Goal: Find specific page/section: Find specific page/section

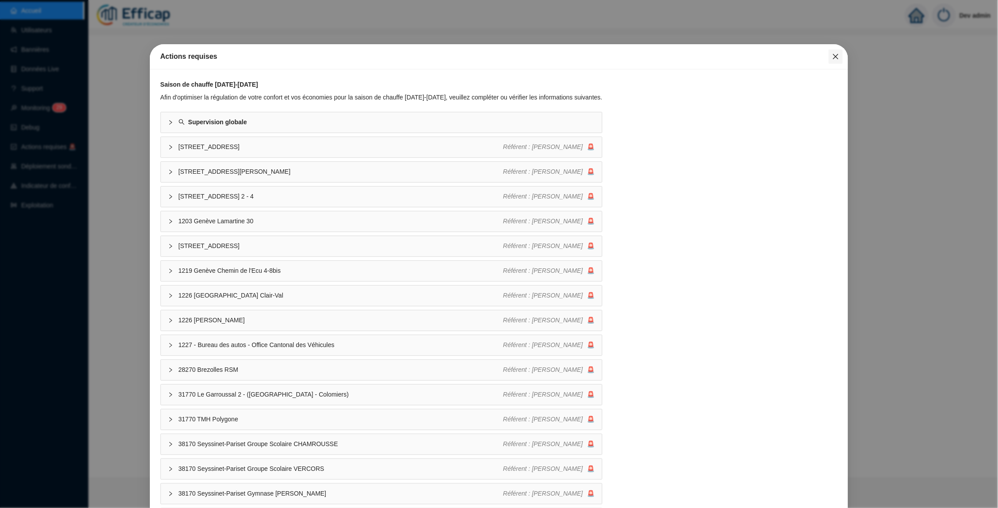
click at [833, 59] on icon "close" at bounding box center [835, 56] width 7 height 7
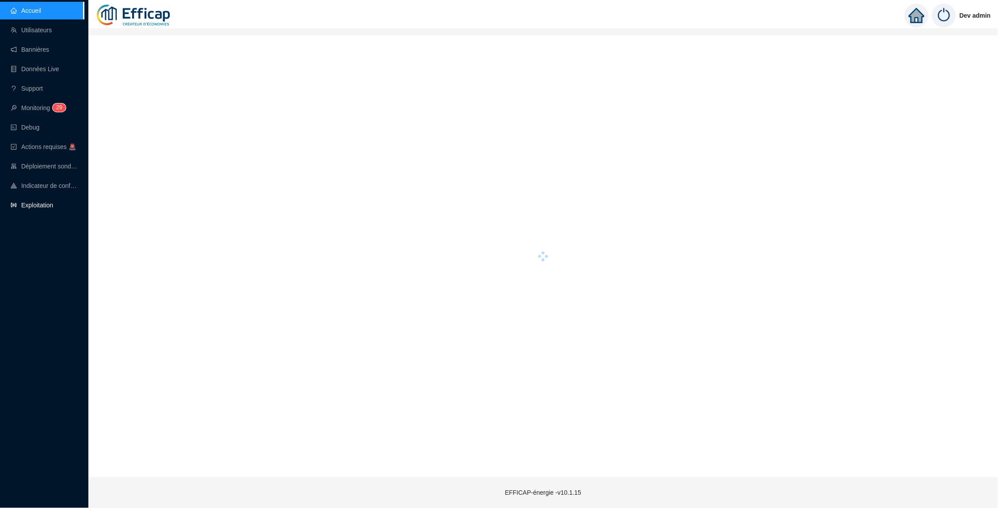
click at [42, 205] on link "Exploitation" at bounding box center [32, 205] width 42 height 7
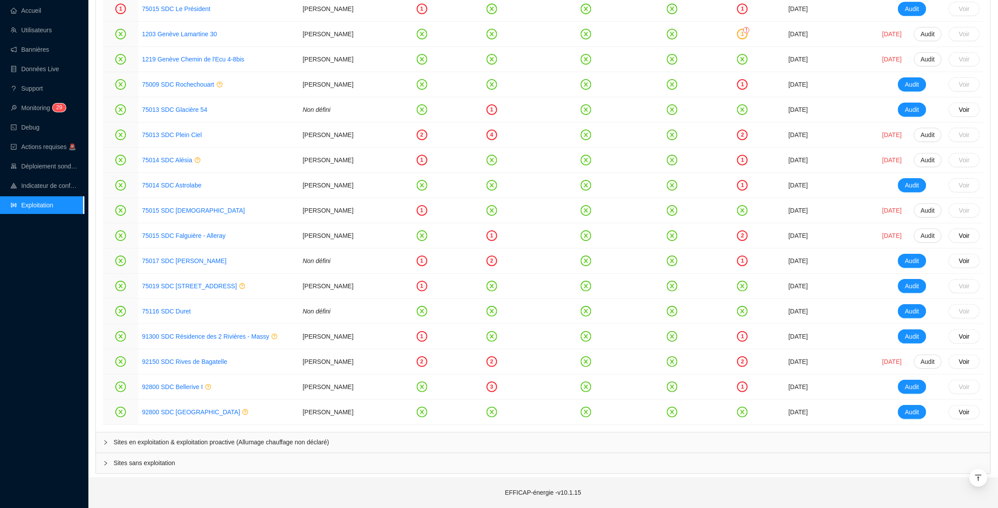
scroll to position [1080, 0]
click at [107, 445] on div at bounding box center [108, 442] width 11 height 10
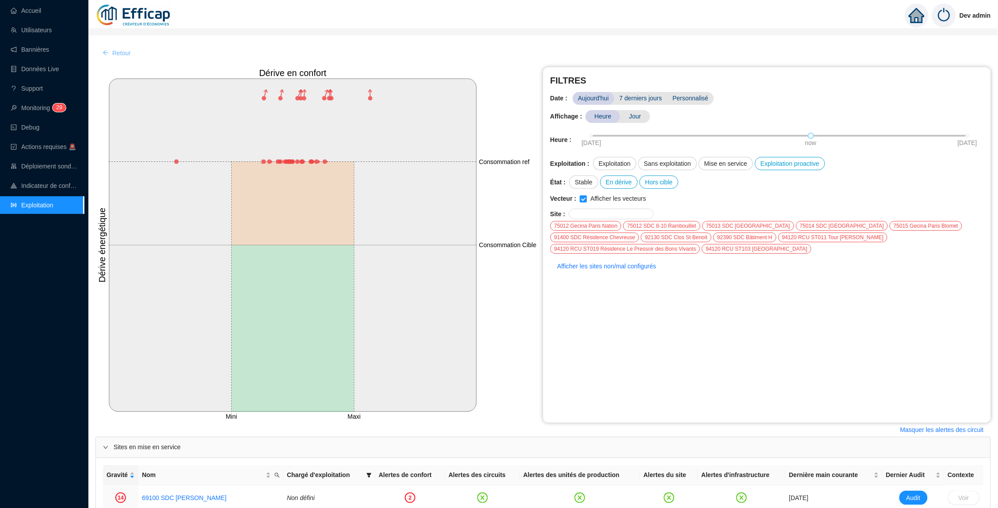
scroll to position [0, 0]
click at [34, 12] on link "Accueil" at bounding box center [26, 10] width 30 height 7
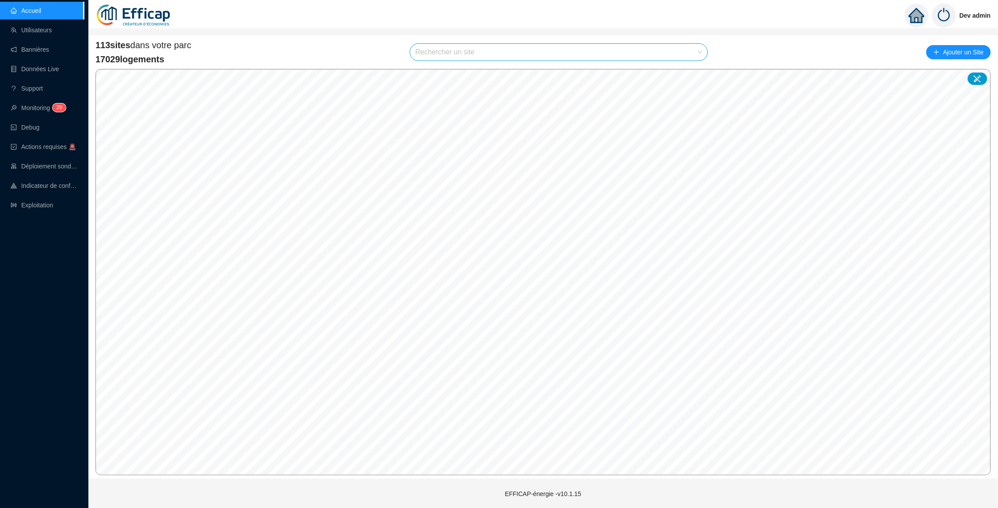
click at [357, 51] on div "113 sites dans votre parc 17029 logements Rechercher un site Ajouter un Site" at bounding box center [542, 52] width 895 height 27
click at [444, 46] on input "search" at bounding box center [554, 52] width 279 height 17
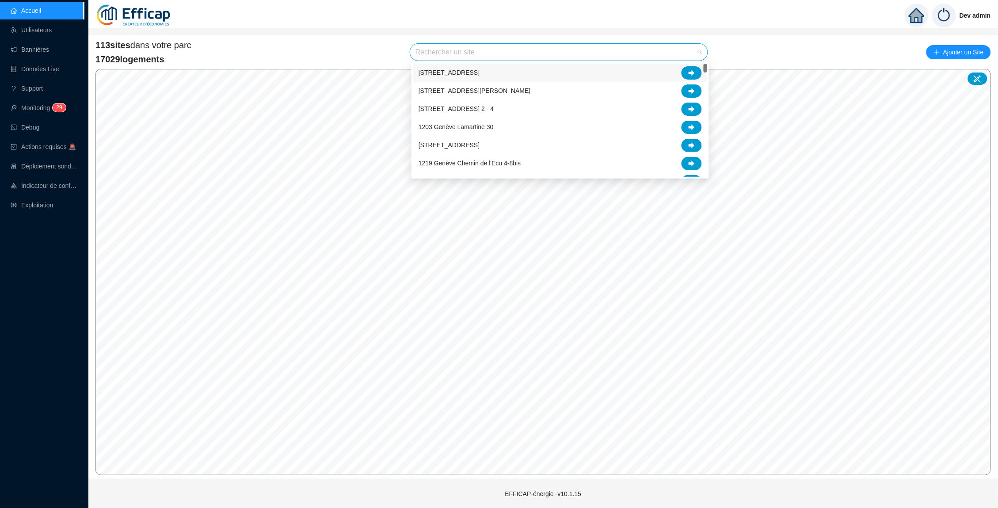
click at [365, 43] on div "113 sites dans votre parc 17029 logements Rechercher un site Ajouter un Site" at bounding box center [542, 52] width 895 height 27
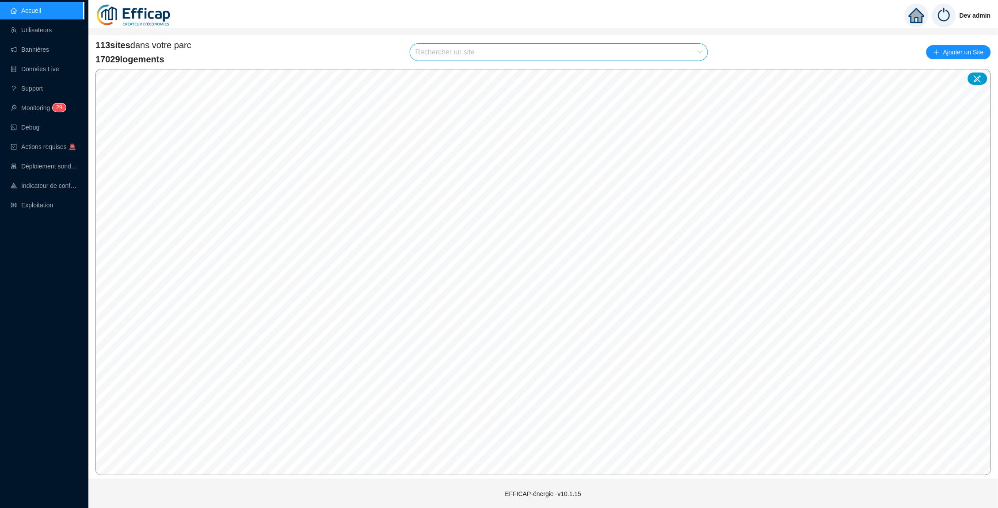
click at [454, 43] on div "Rechercher un site" at bounding box center [559, 52] width 298 height 18
click at [734, 46] on div "113 sites dans votre parc 17029 logements Rechercher un site Ajouter un Site" at bounding box center [542, 52] width 895 height 27
click at [559, 65] on div "113 sites dans votre parc 17029 logements Rechercher un site Ajouter un Site © …" at bounding box center [542, 257] width 895 height 436
click at [384, 49] on div "113 sites dans votre parc 17029 logements Rechercher un site Ajouter un Site" at bounding box center [542, 52] width 895 height 27
click at [553, 39] on div "113 sites dans votre parc 17029 logements Rechercher un site Ajouter un Site" at bounding box center [542, 52] width 895 height 27
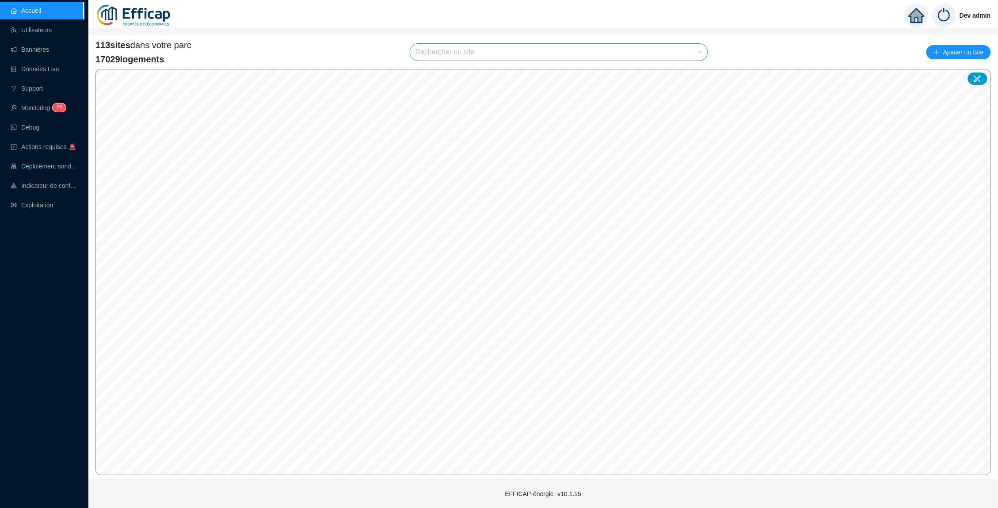
click at [731, 51] on div "113 sites dans votre parc 17029 logements Rechercher un site Ajouter un Site" at bounding box center [542, 52] width 895 height 27
click at [553, 63] on div "113 sites dans votre parc 17029 logements Rechercher un site Ajouter un Site" at bounding box center [542, 52] width 895 height 27
